Goal: Information Seeking & Learning: Learn about a topic

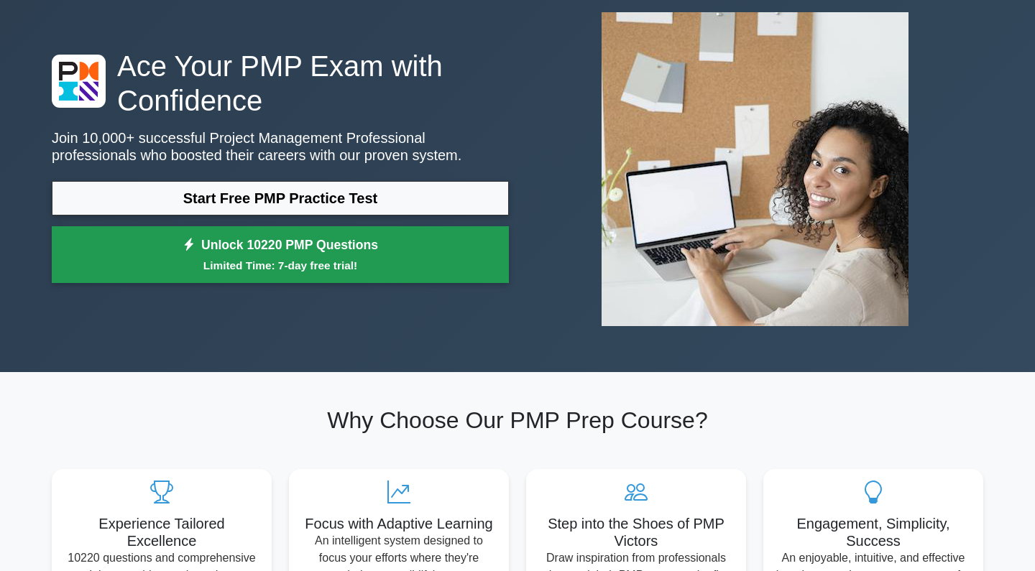
scroll to position [92, 0]
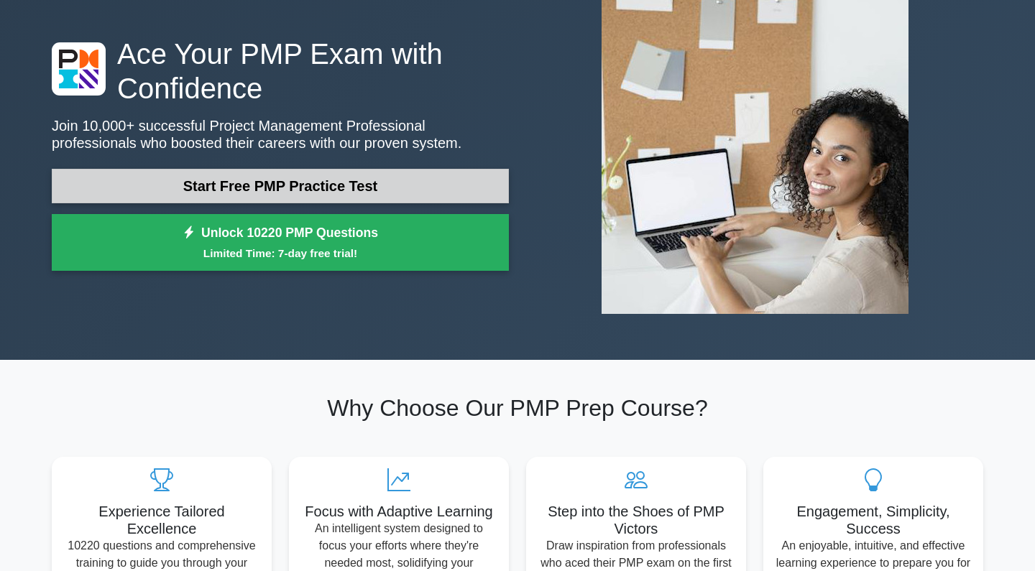
click at [370, 198] on link "Start Free PMP Practice Test" at bounding box center [280, 186] width 457 height 34
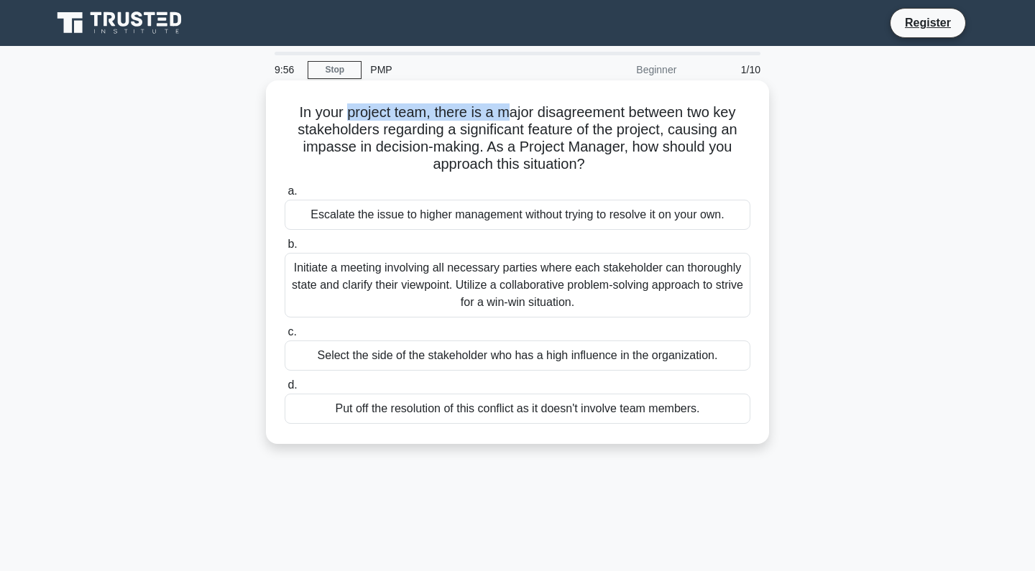
drag, startPoint x: 346, startPoint y: 111, endPoint x: 513, endPoint y: 116, distance: 167.5
click at [513, 116] on h5 "In your project team, there is a major disagreement between two key stakeholder…" at bounding box center [517, 138] width 469 height 70
click at [439, 130] on h5 "In your project team, there is a major disagreement between two key stakeholder…" at bounding box center [517, 138] width 469 height 70
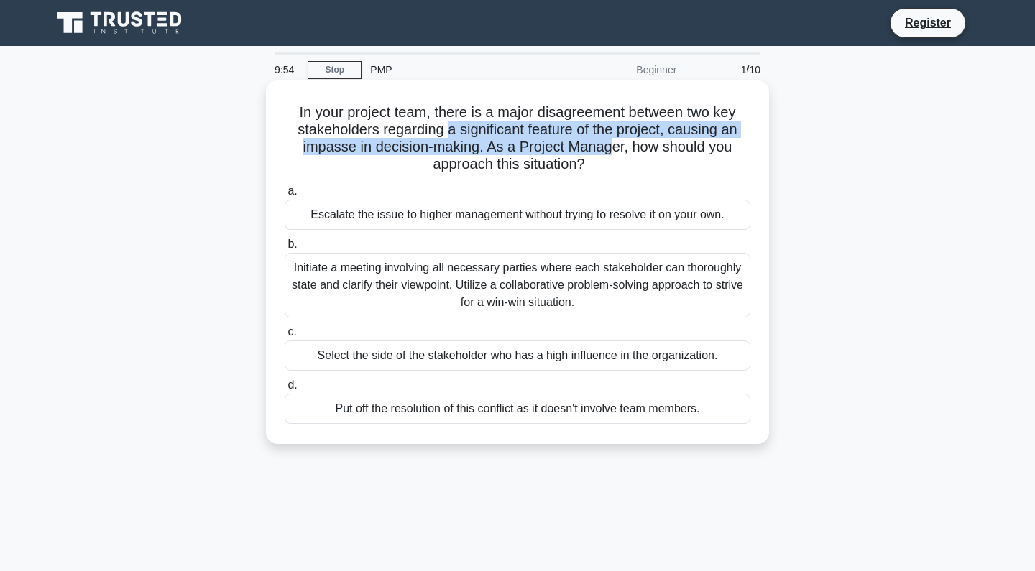
drag, startPoint x: 450, startPoint y: 127, endPoint x: 609, endPoint y: 154, distance: 161.0
click at [609, 154] on h5 "In your project team, there is a major disagreement between two key stakeholder…" at bounding box center [517, 138] width 469 height 70
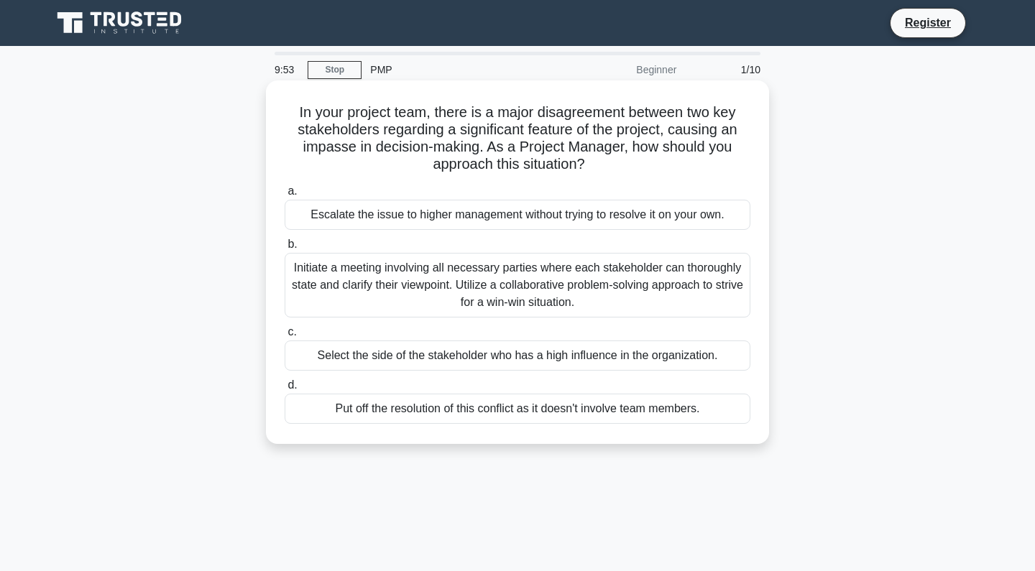
click at [440, 160] on h5 "In your project team, there is a major disagreement between two key stakeholder…" at bounding box center [517, 138] width 469 height 70
click at [491, 280] on div "Initiate a meeting involving all necessary parties where each stakeholder can t…" at bounding box center [518, 285] width 466 height 65
click at [285, 249] on input "b. Initiate a meeting involving all necessary parties where each stakeholder ca…" at bounding box center [285, 244] width 0 height 9
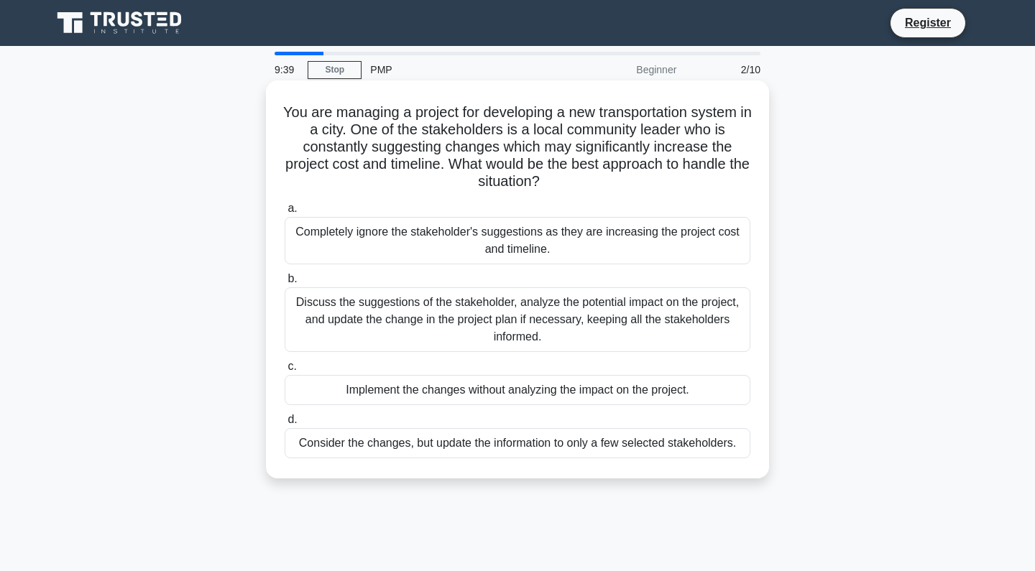
click at [538, 329] on div "Discuss the suggestions of the stakeholder, analyze the potential impact on the…" at bounding box center [518, 319] width 466 height 65
click at [285, 284] on input "b. Discuss the suggestions of the stakeholder, analyze the potential impact on …" at bounding box center [285, 279] width 0 height 9
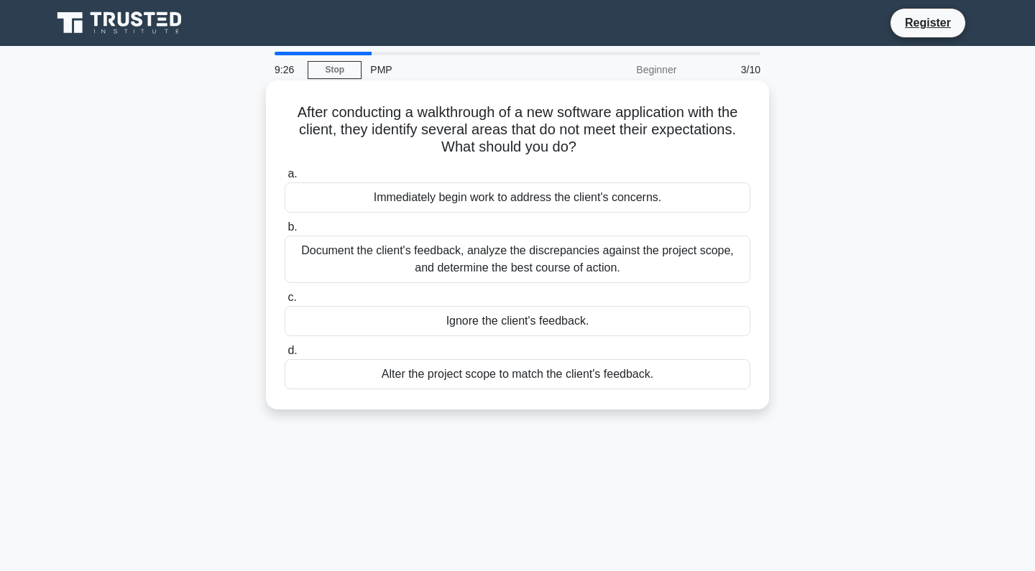
click at [451, 277] on div "Document the client's feedback, analyze the discrepancies against the project s…" at bounding box center [518, 259] width 466 height 47
click at [285, 232] on input "b. Document the client's feedback, analyze the discrepancies against the projec…" at bounding box center [285, 227] width 0 height 9
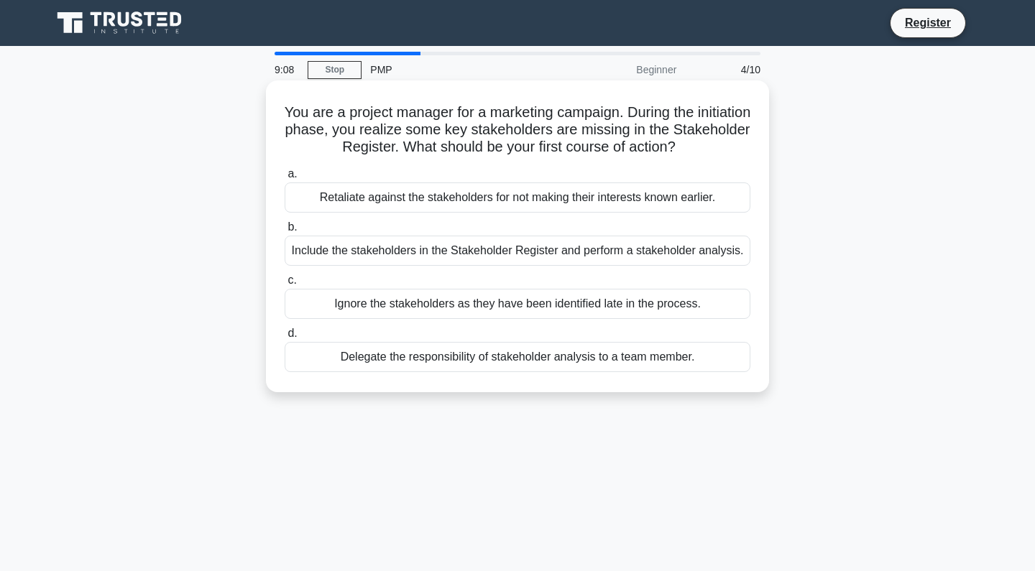
click at [450, 263] on div "Include the stakeholders in the Stakeholder Register and perform a stakeholder …" at bounding box center [518, 251] width 466 height 30
click at [285, 232] on input "b. Include the stakeholders in the Stakeholder Register and perform a stakehold…" at bounding box center [285, 227] width 0 height 9
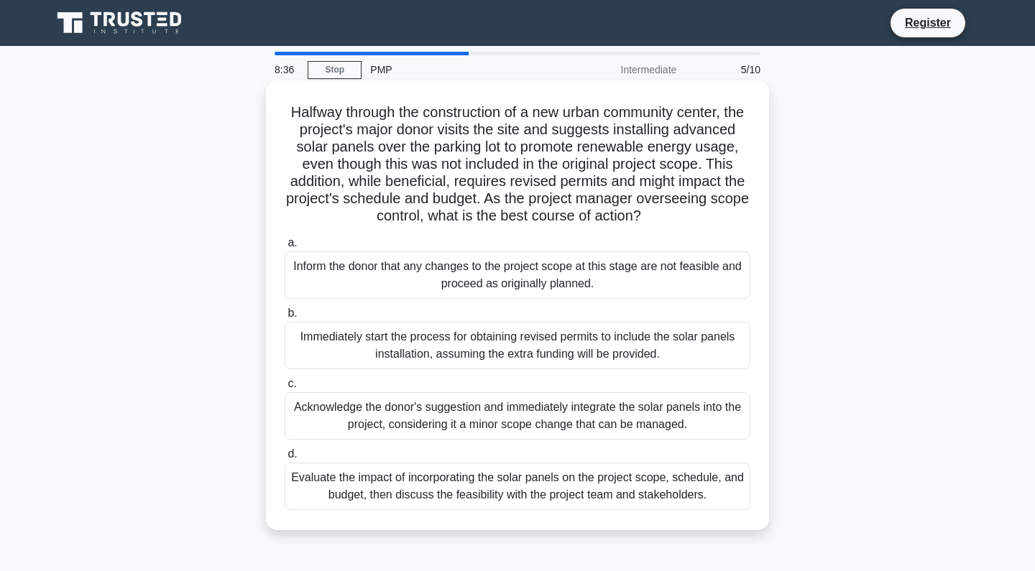
click at [454, 493] on div "Evaluate the impact of incorporating the solar panels on the project scope, sch…" at bounding box center [518, 486] width 466 height 47
click at [285, 459] on input "d. Evaluate the impact of incorporating the solar panels on the project scope, …" at bounding box center [285, 454] width 0 height 9
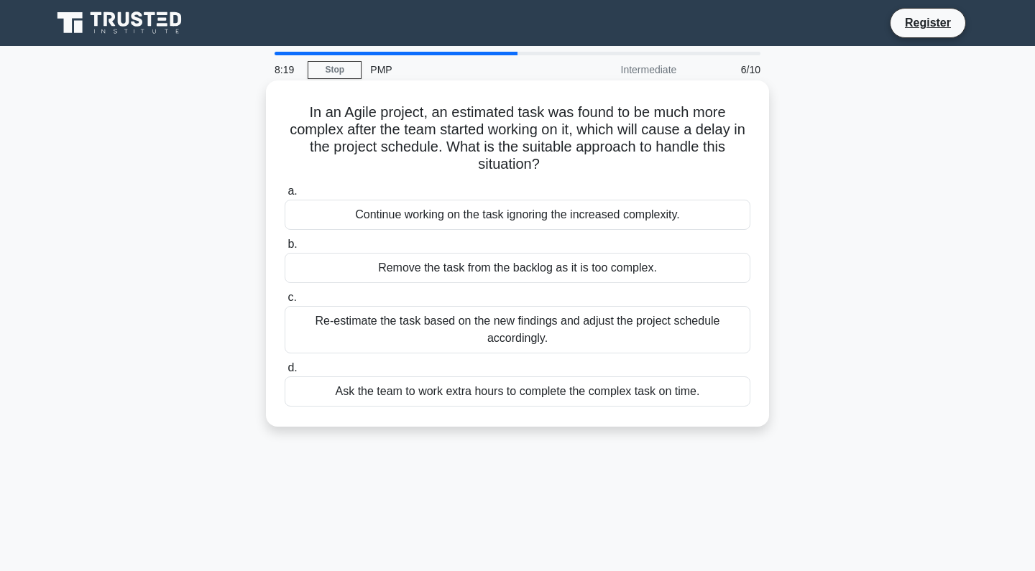
click at [448, 350] on div "Re-estimate the task based on the new findings and adjust the project schedule …" at bounding box center [518, 329] width 466 height 47
click at [285, 303] on input "c. Re-estimate the task based on the new findings and adjust the project schedu…" at bounding box center [285, 297] width 0 height 9
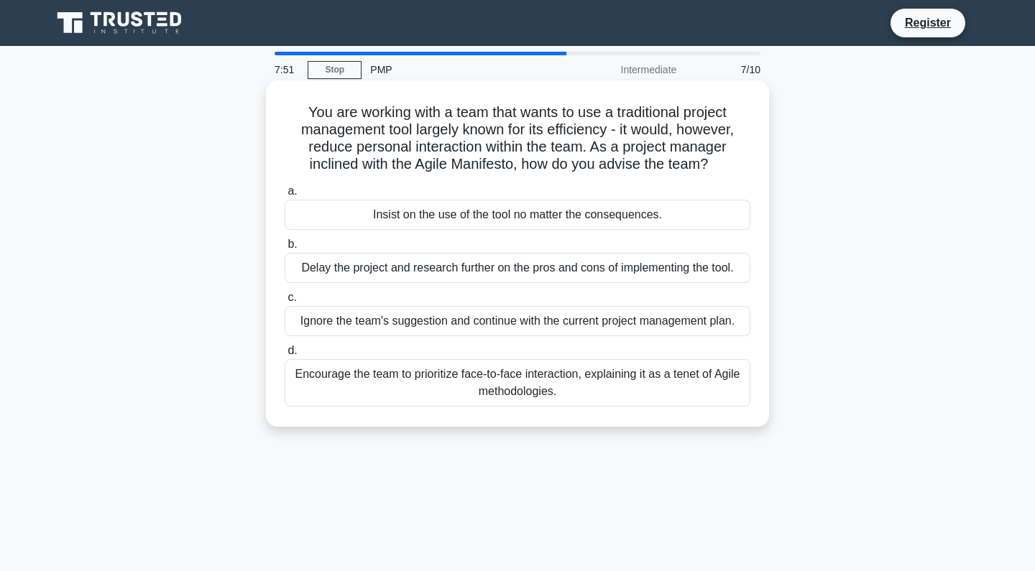
click at [502, 393] on div "Encourage the team to prioritize face-to-face interaction, explaining it as a t…" at bounding box center [518, 382] width 466 height 47
click at [285, 356] on input "d. Encourage the team to prioritize face-to-face interaction, explaining it as …" at bounding box center [285, 350] width 0 height 9
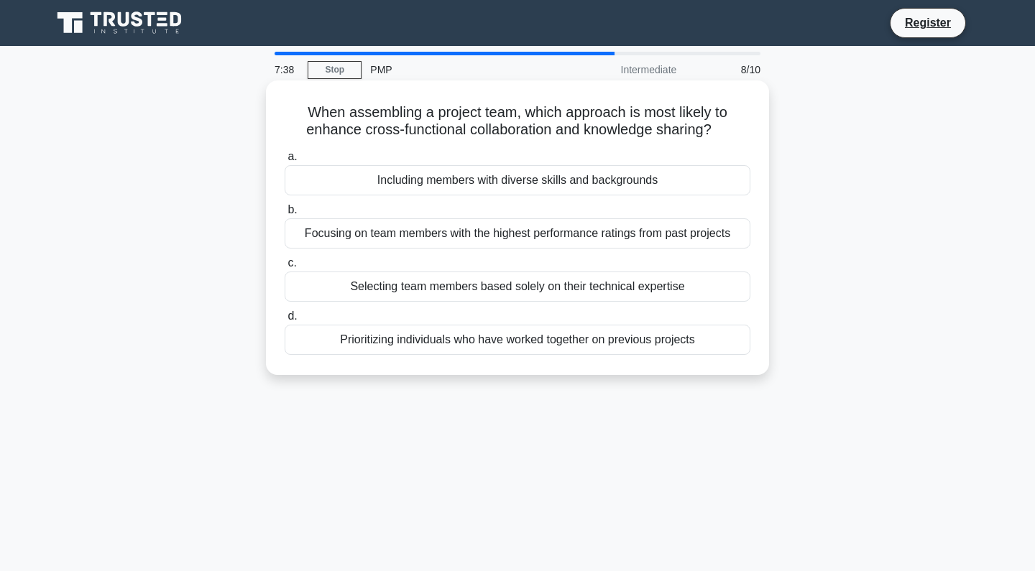
click at [458, 167] on div "Including members with diverse skills and backgrounds" at bounding box center [518, 180] width 466 height 30
click at [285, 162] on input "a. Including members with diverse skills and backgrounds" at bounding box center [285, 156] width 0 height 9
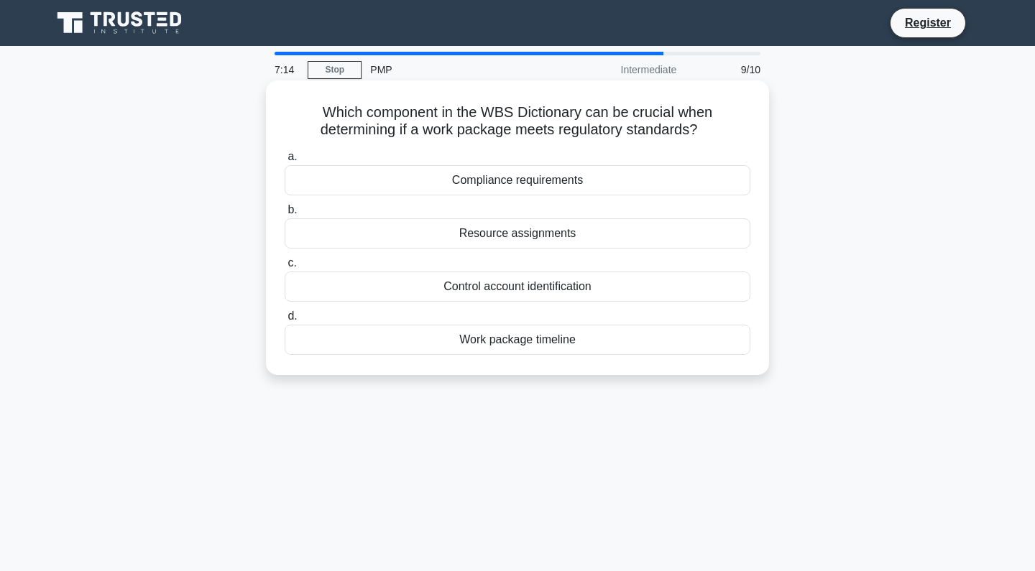
click at [627, 188] on div "Compliance requirements" at bounding box center [518, 180] width 466 height 30
click at [285, 162] on input "a. Compliance requirements" at bounding box center [285, 156] width 0 height 9
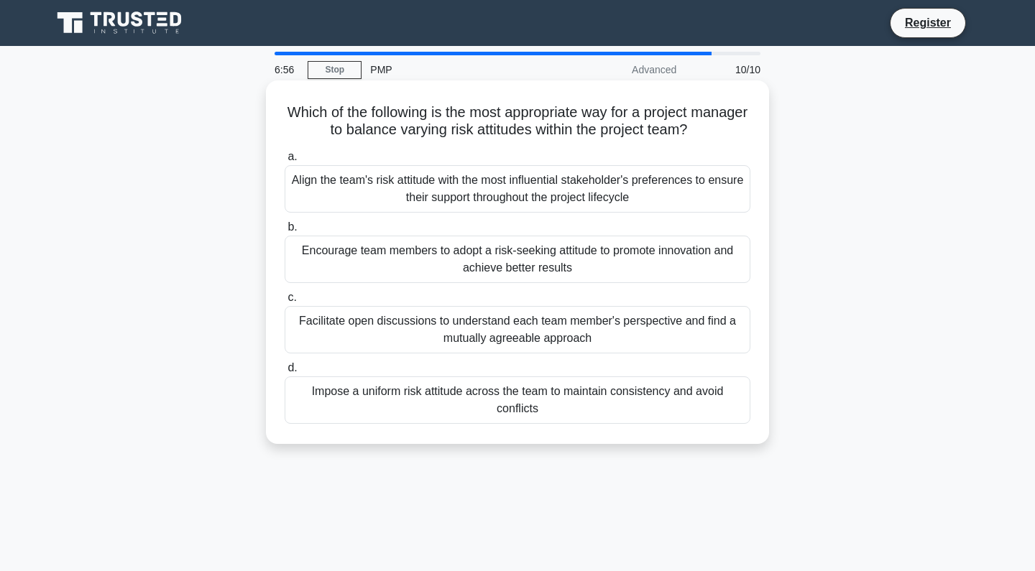
click at [586, 336] on div "Facilitate open discussions to understand each team member's perspective and fi…" at bounding box center [518, 329] width 466 height 47
click at [285, 303] on input "c. Facilitate open discussions to understand each team member's perspective and…" at bounding box center [285, 297] width 0 height 9
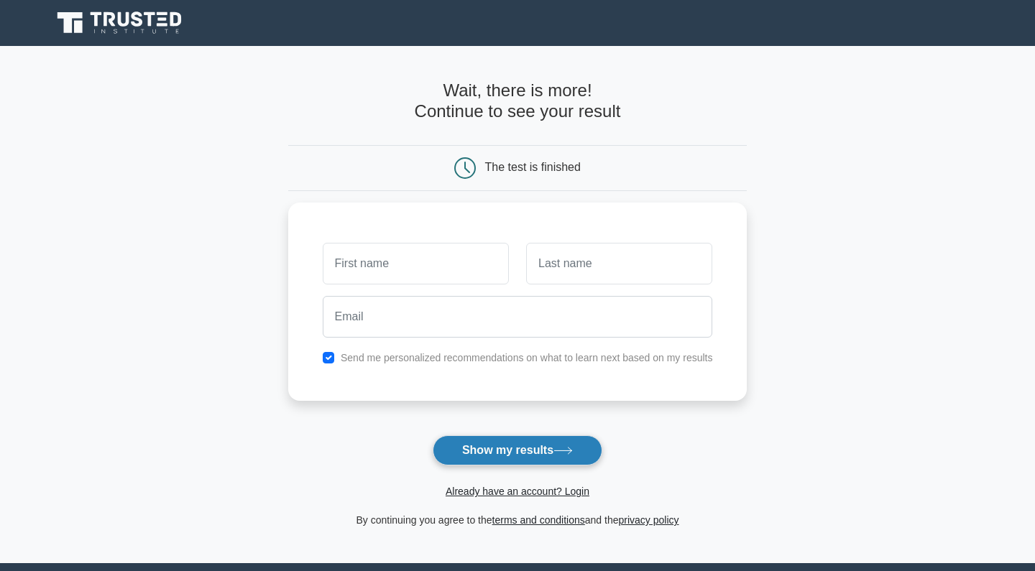
click at [532, 456] on button "Show my results" at bounding box center [518, 450] width 170 height 30
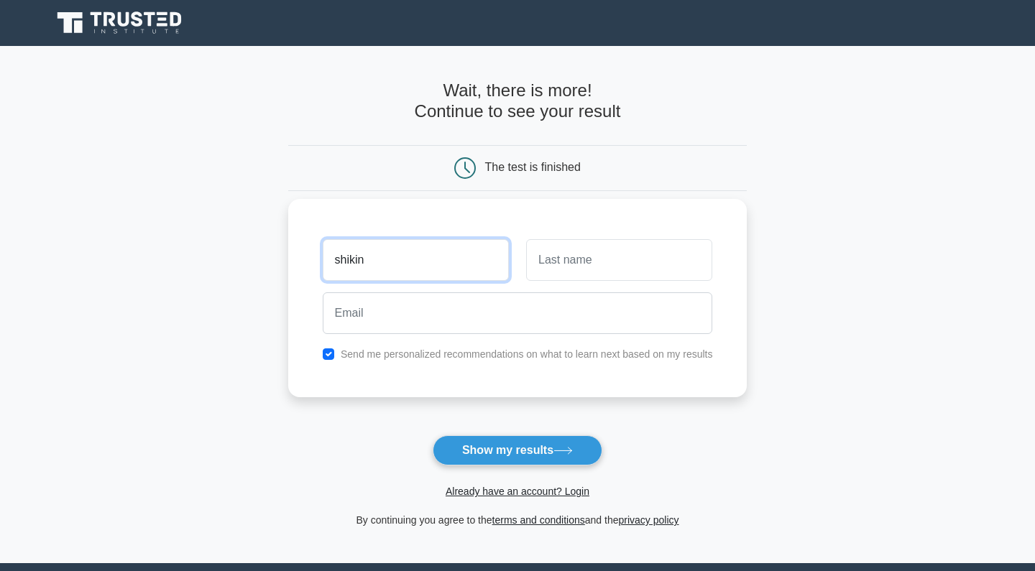
type input "shikin"
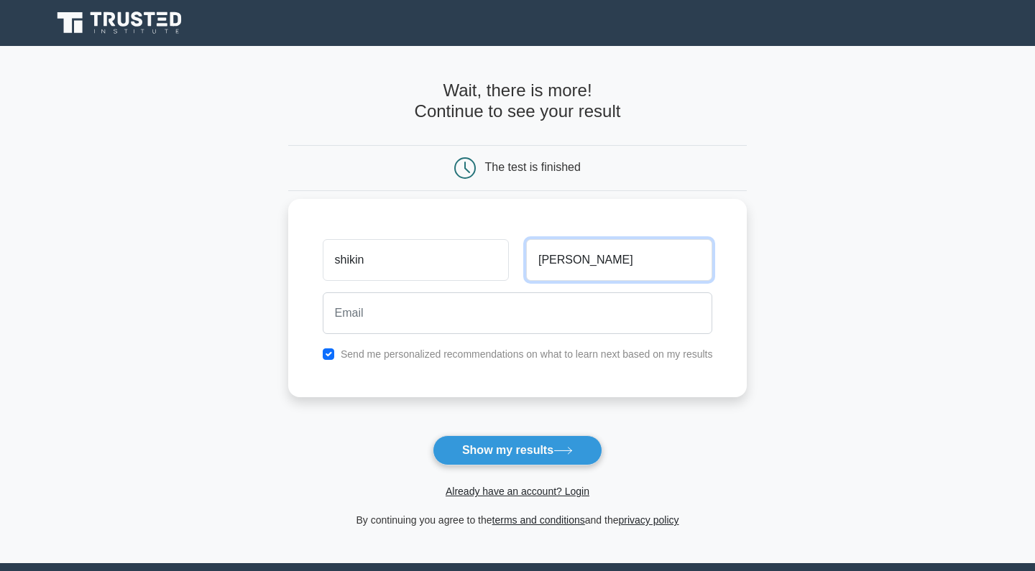
type input "tomar"
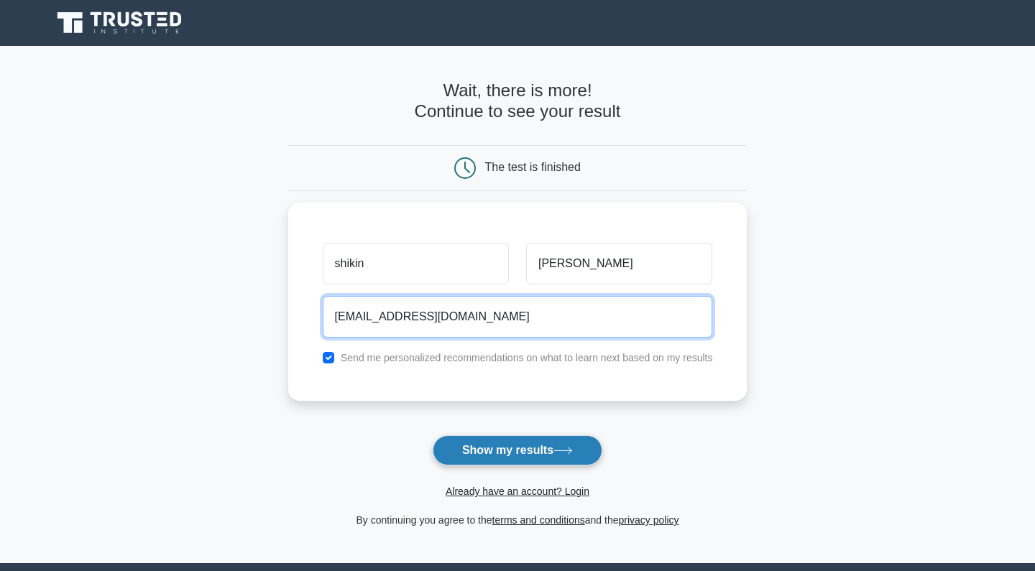
type input "shikhin220196@gmail.com"
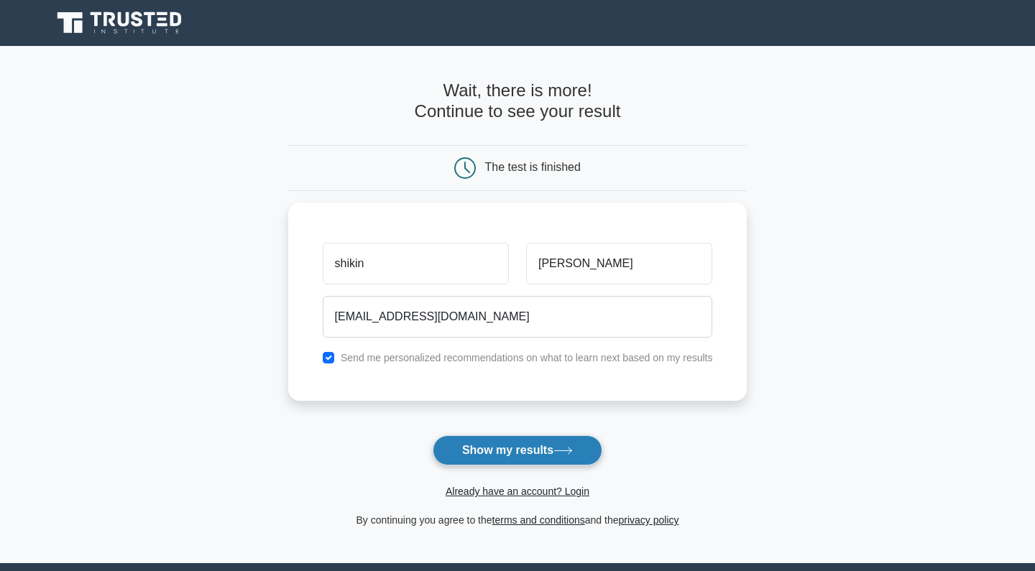
click at [567, 460] on button "Show my results" at bounding box center [518, 450] width 170 height 30
